Goal: Navigation & Orientation: Find specific page/section

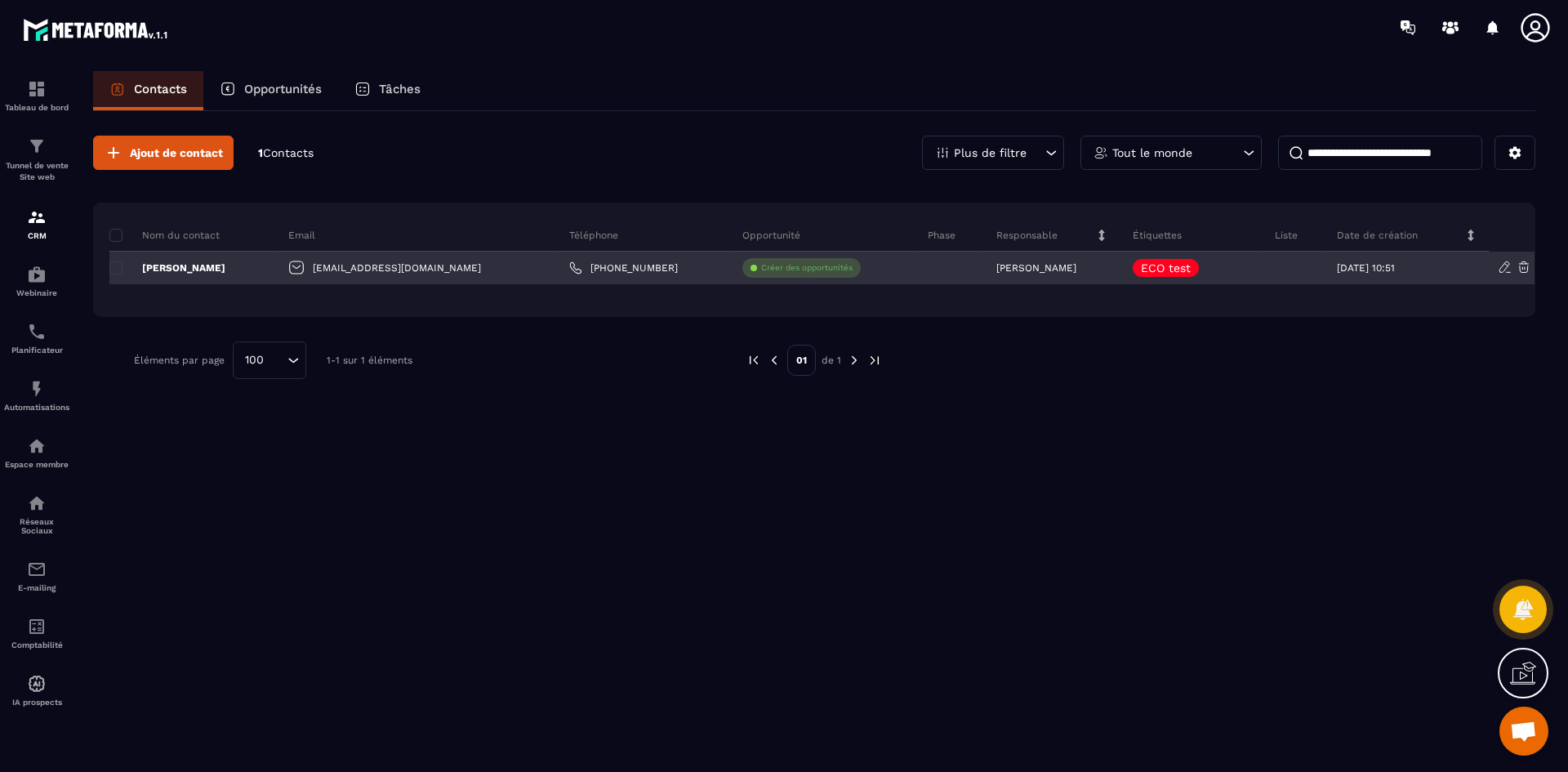
click at [1505, 267] on icon at bounding box center [1505, 267] width 15 height 14
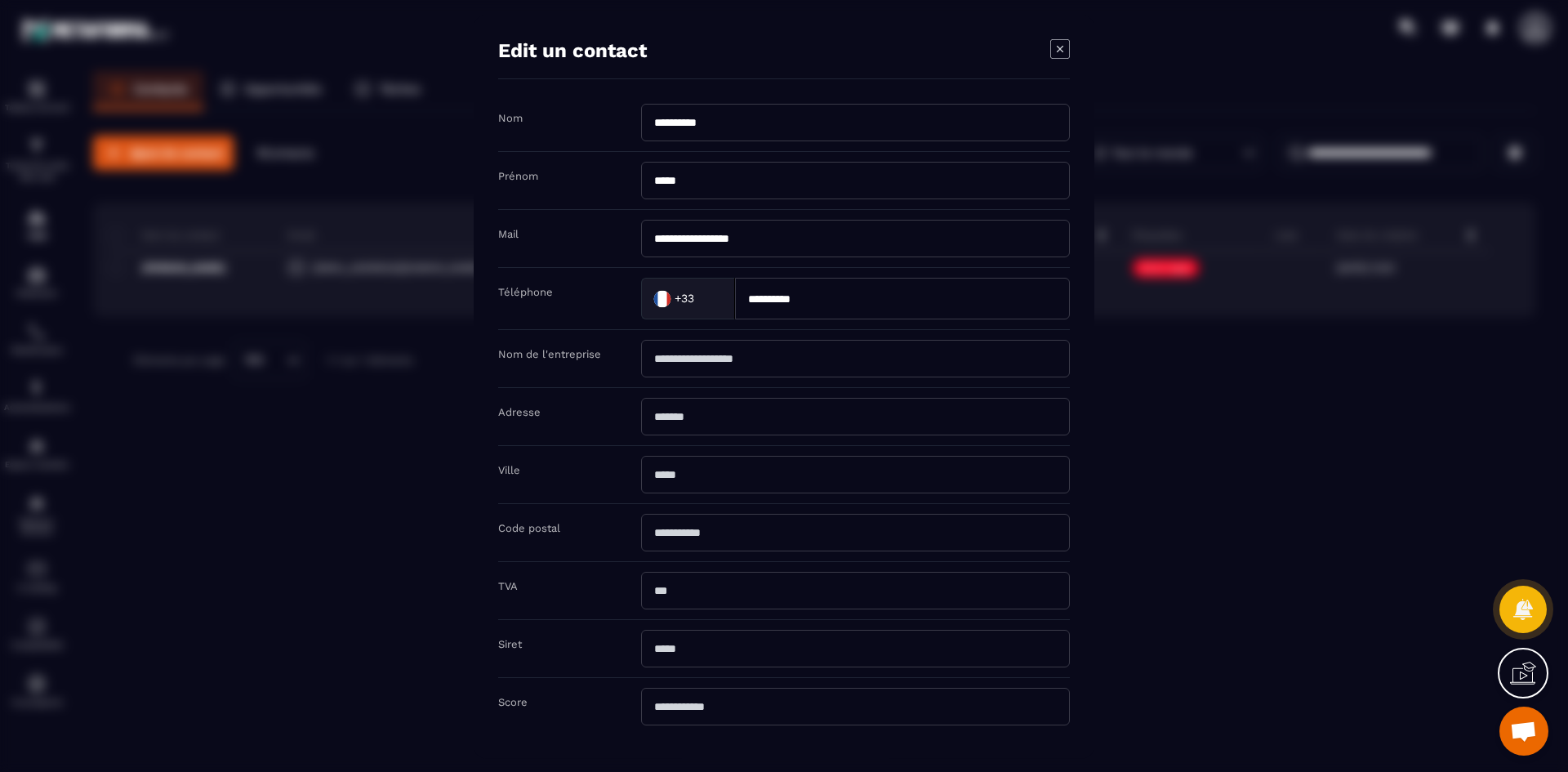
click at [1061, 52] on icon "Modal window" at bounding box center [1060, 48] width 20 height 20
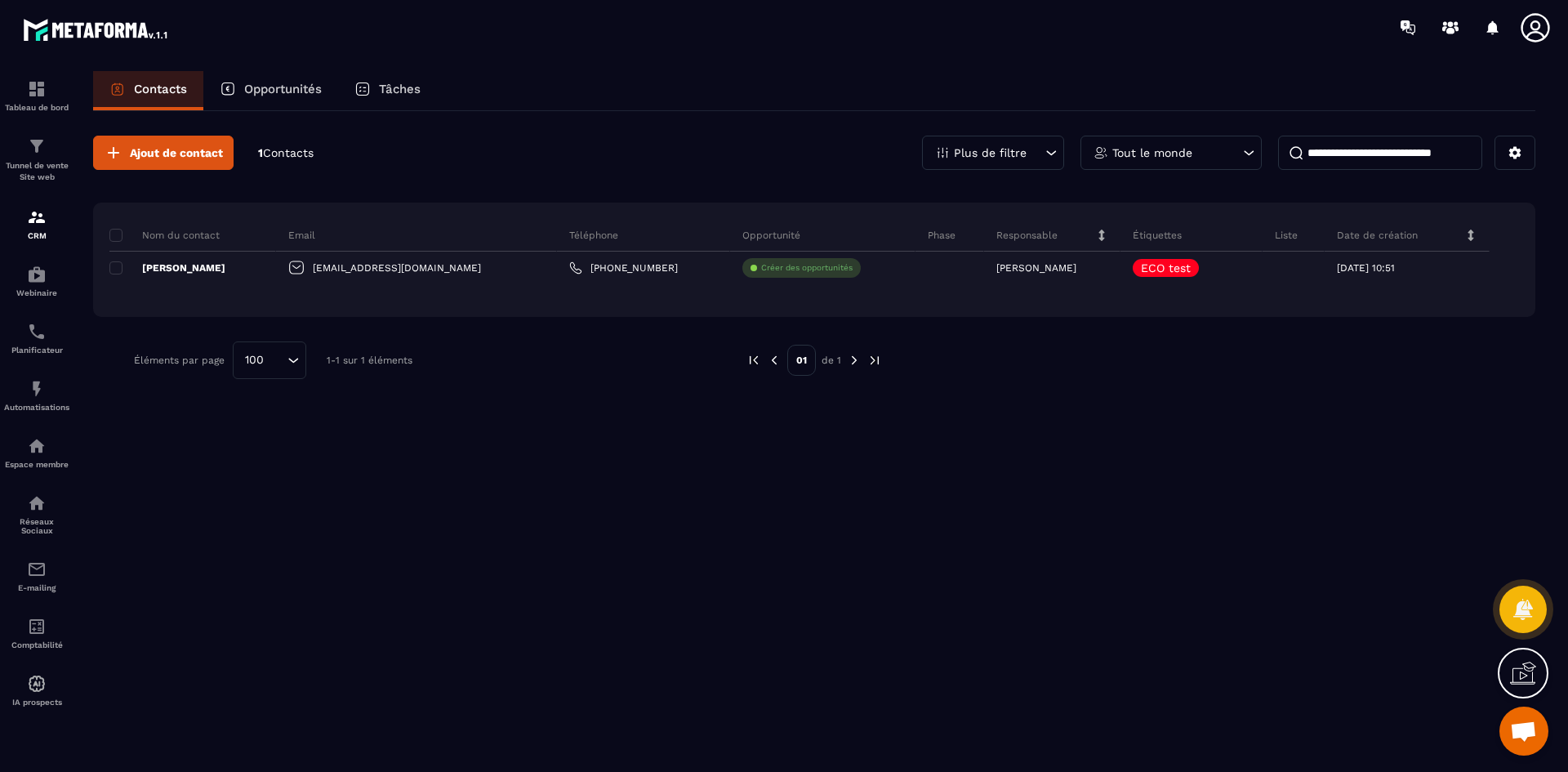
click at [989, 166] on div "Plus de filtre" at bounding box center [992, 153] width 142 height 34
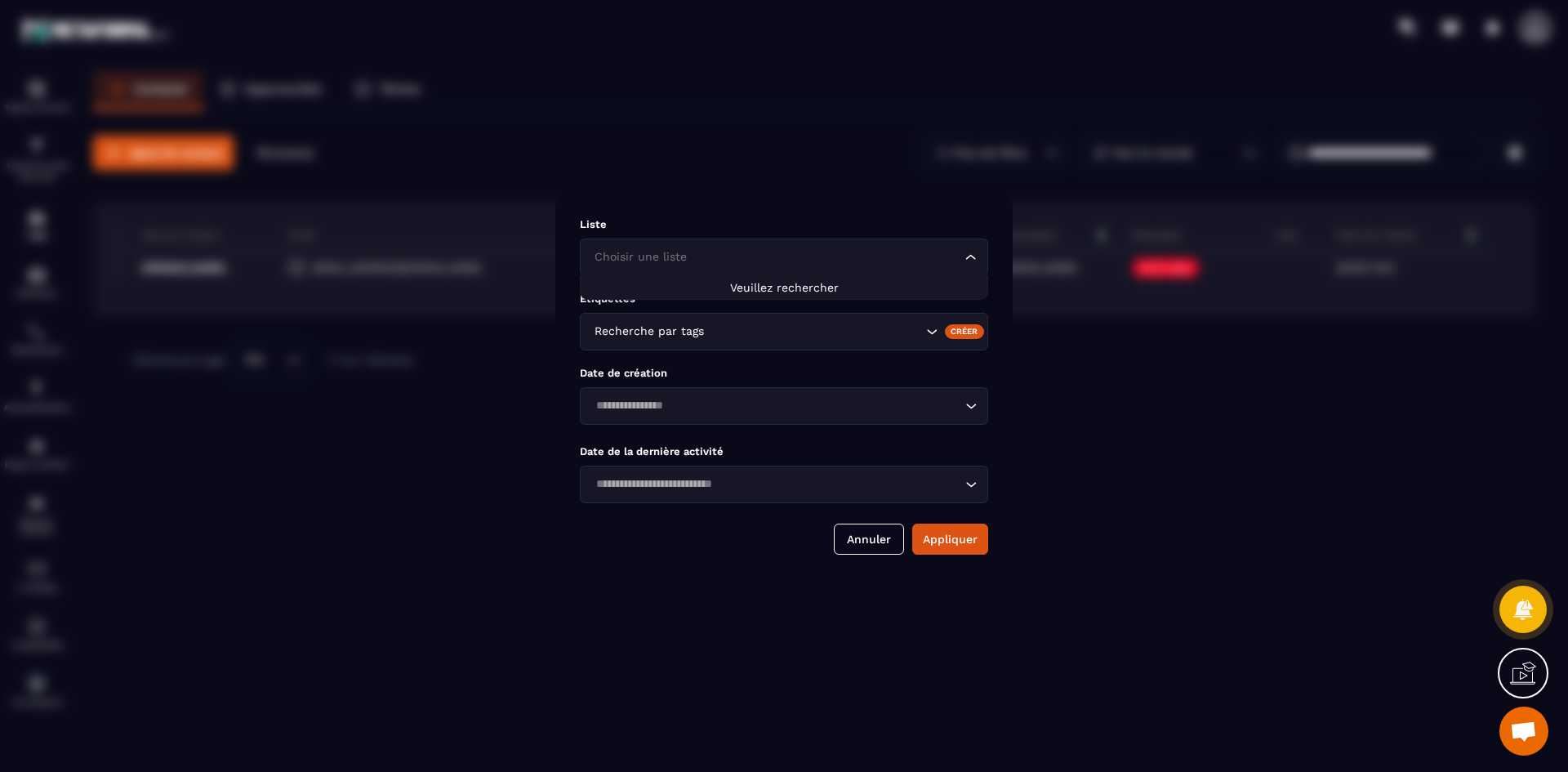
click at [920, 249] on input "Search for option" at bounding box center [775, 257] width 371 height 18
click at [973, 257] on icon "Search for option" at bounding box center [971, 257] width 16 height 16
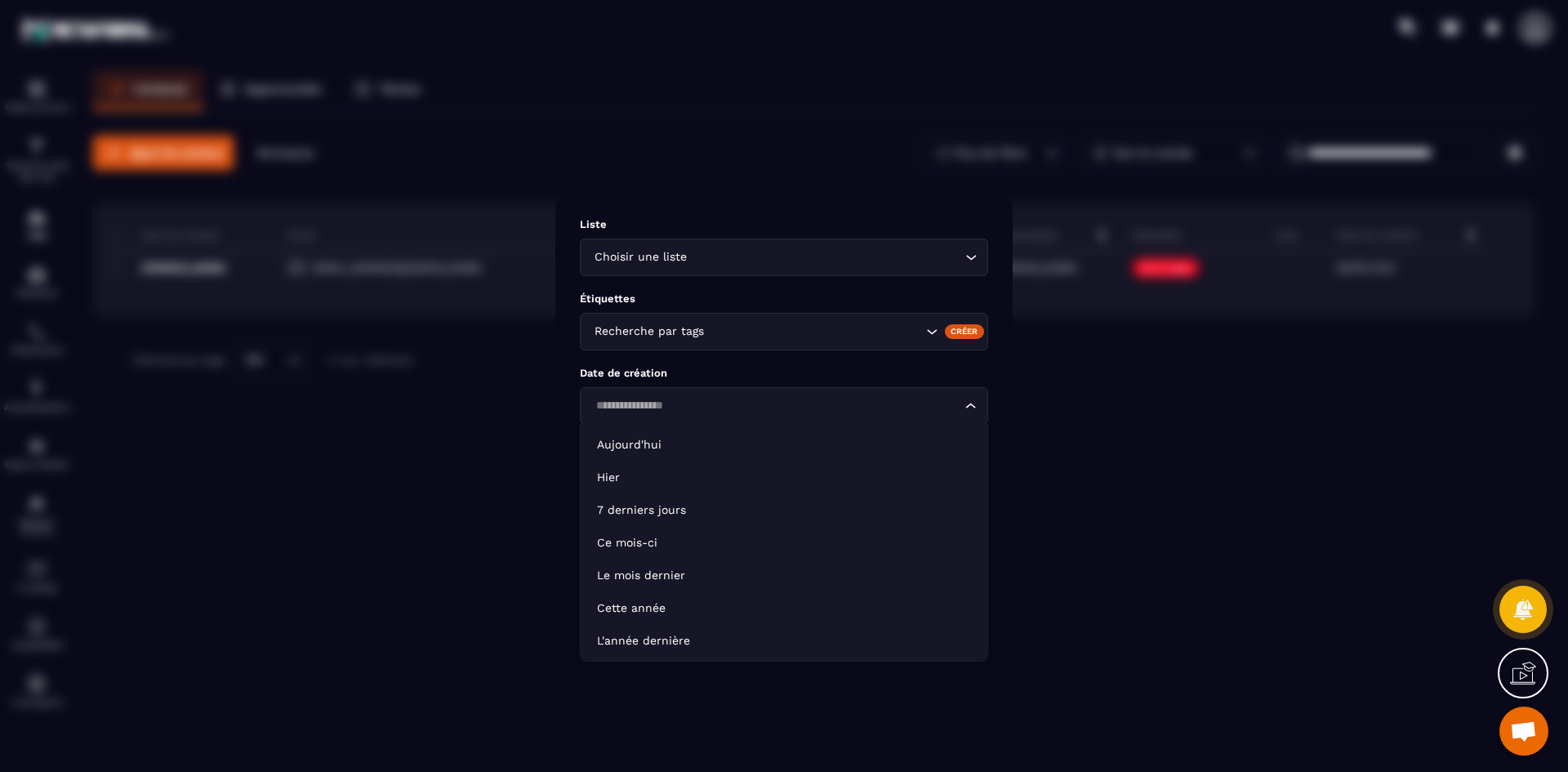
click at [979, 404] on icon "Search for option" at bounding box center [971, 406] width 16 height 16
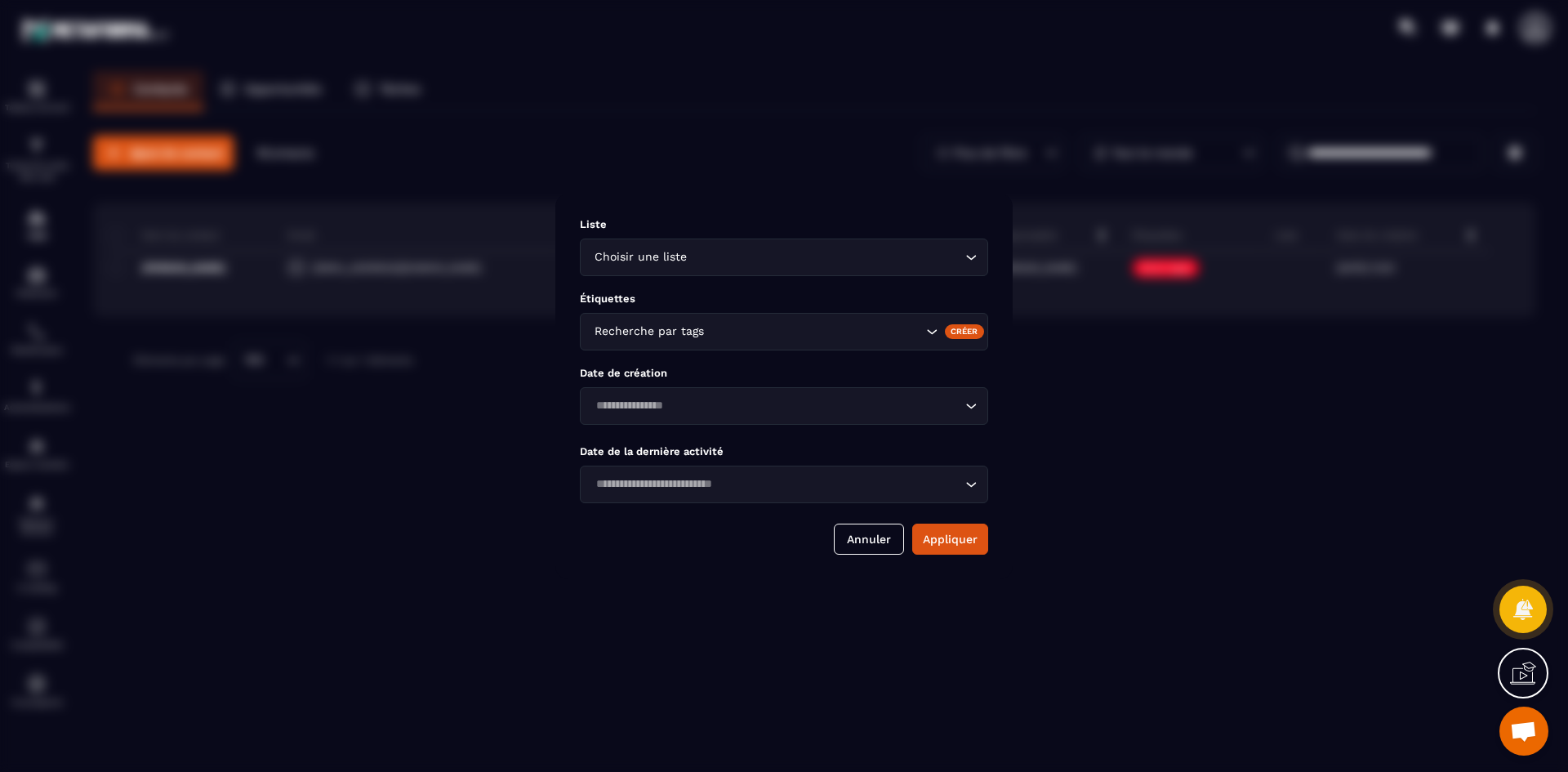
click at [979, 404] on icon "Search for option" at bounding box center [971, 406] width 16 height 16
click at [870, 535] on button "Annuler" at bounding box center [868, 539] width 70 height 31
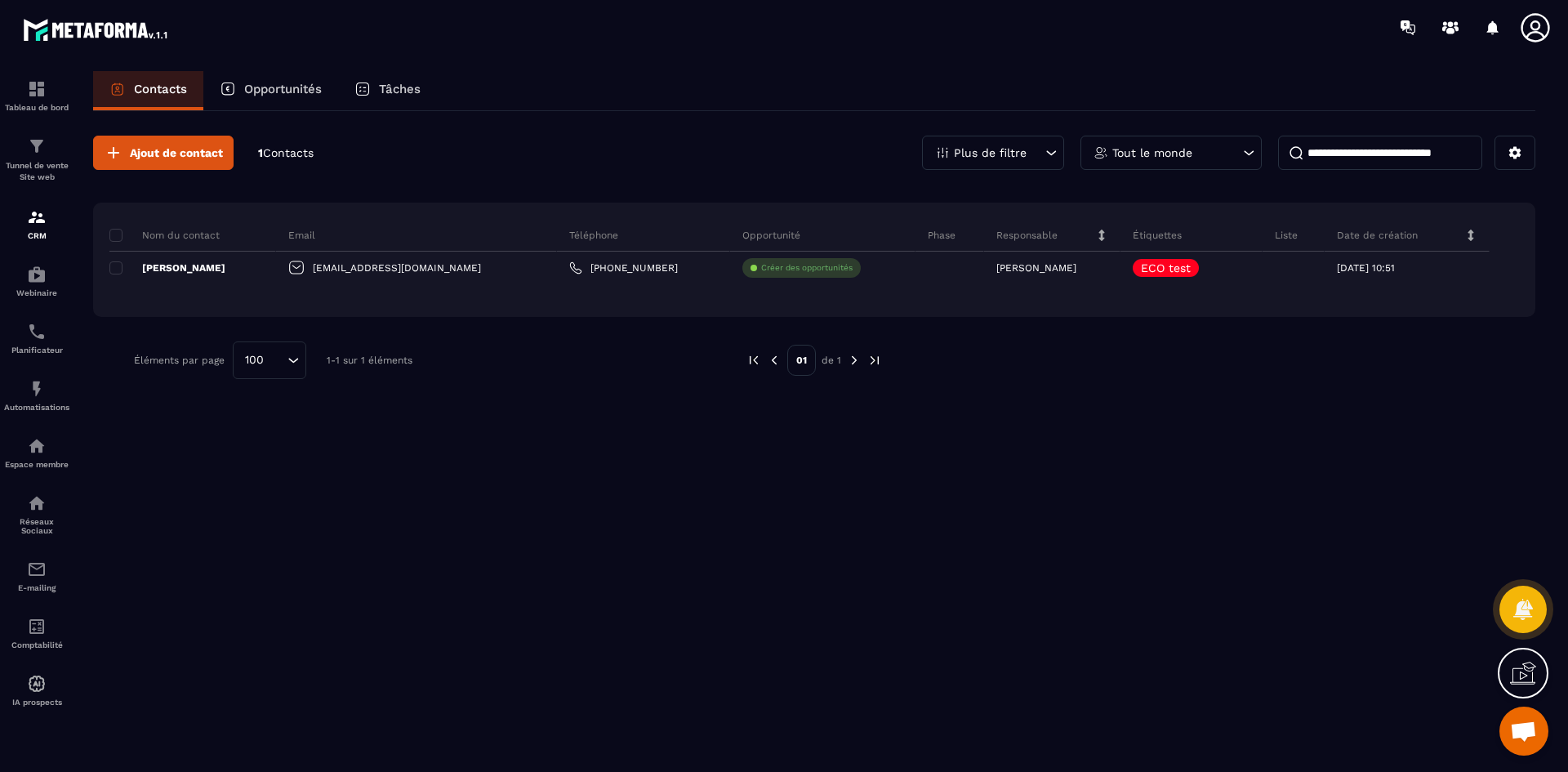
click at [1139, 149] on p "Tout le monde" at bounding box center [1152, 152] width 80 height 12
click at [1363, 156] on input at bounding box center [1379, 153] width 204 height 34
click at [294, 99] on div "Opportunités" at bounding box center [270, 90] width 135 height 39
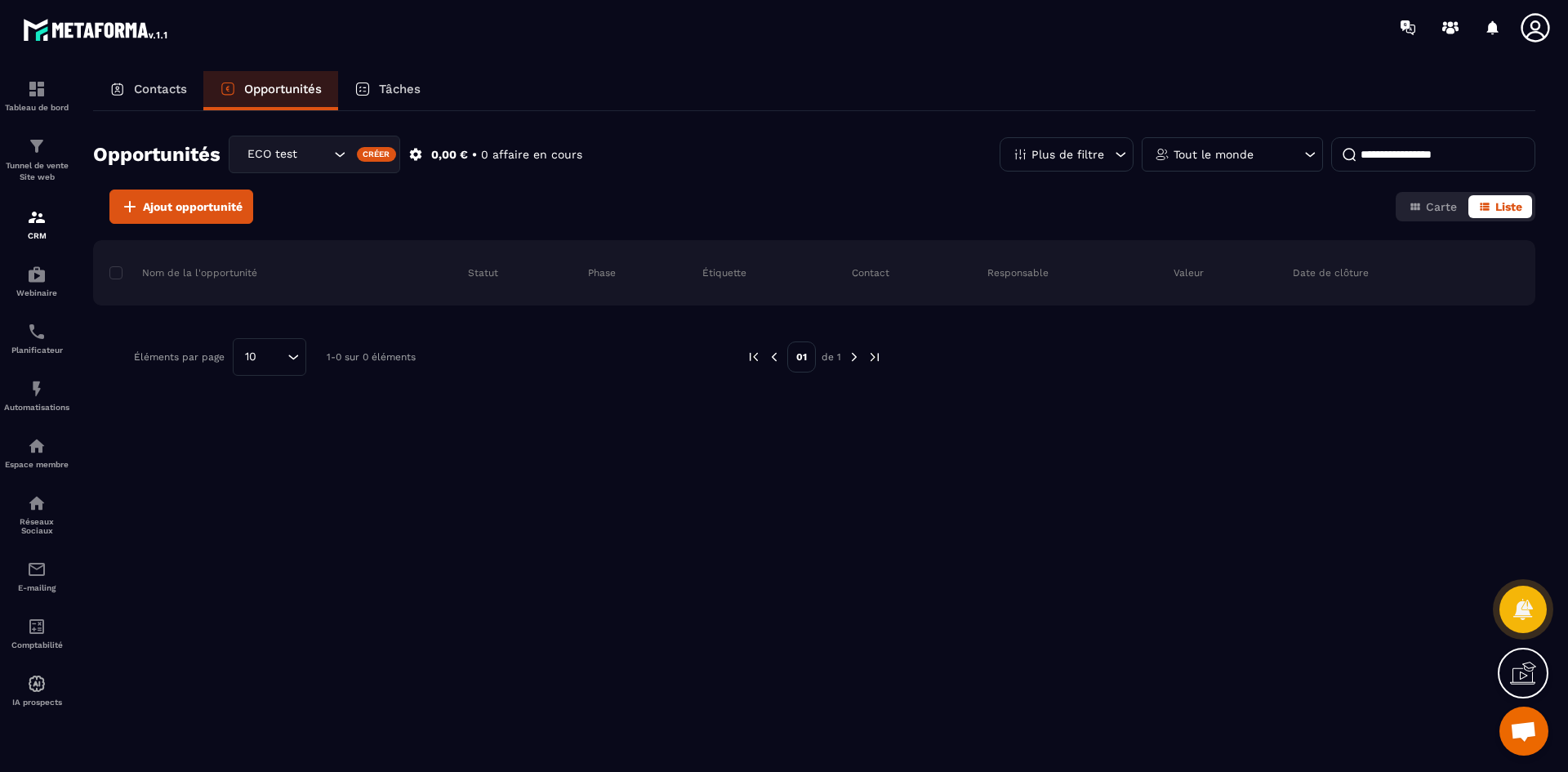
click at [400, 88] on p "Tâches" at bounding box center [400, 89] width 42 height 14
